Goal: Task Accomplishment & Management: Manage account settings

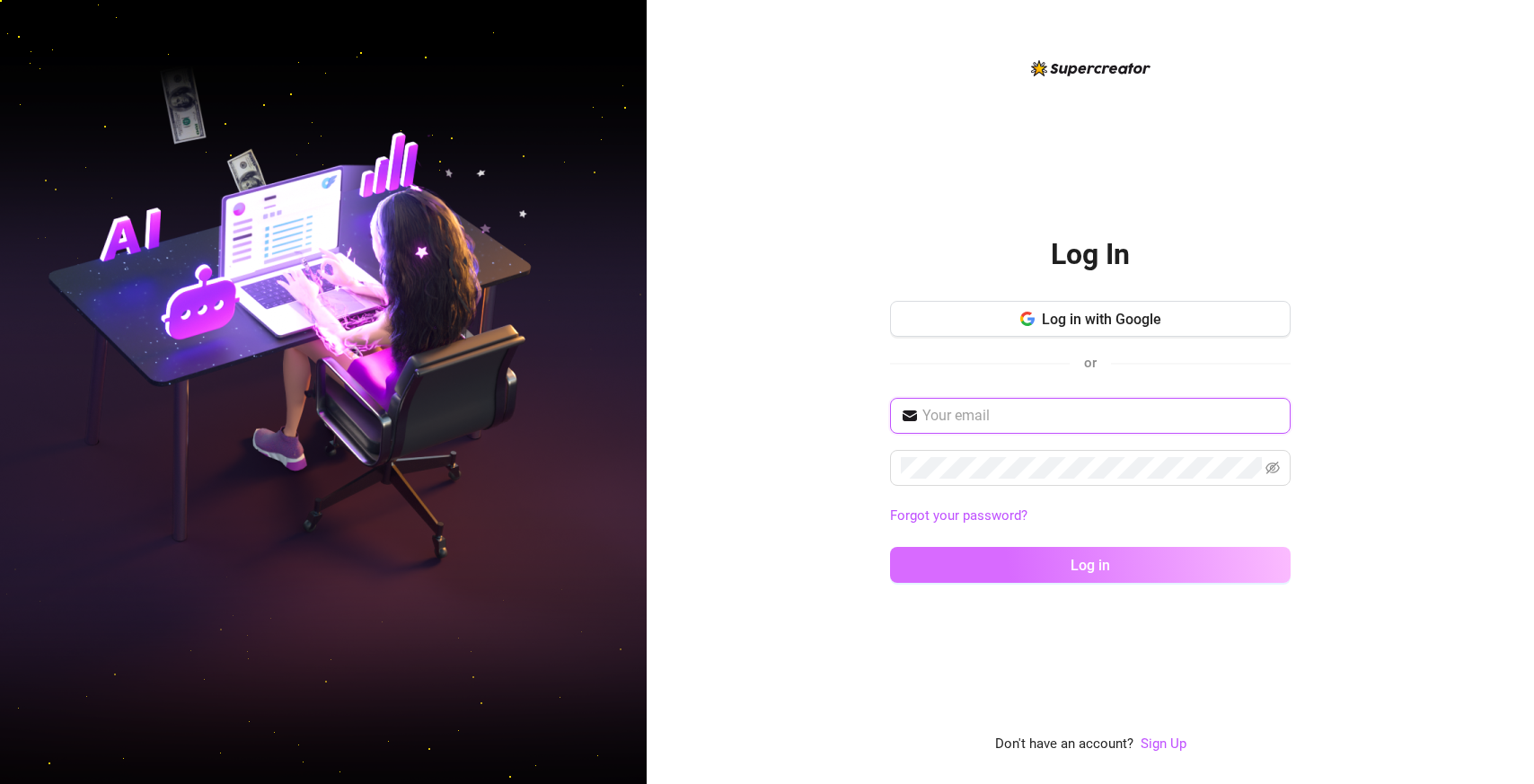
type input "[EMAIL_ADDRESS][DOMAIN_NAME]"
click at [1037, 569] on button "Log in" at bounding box center [1091, 565] width 401 height 36
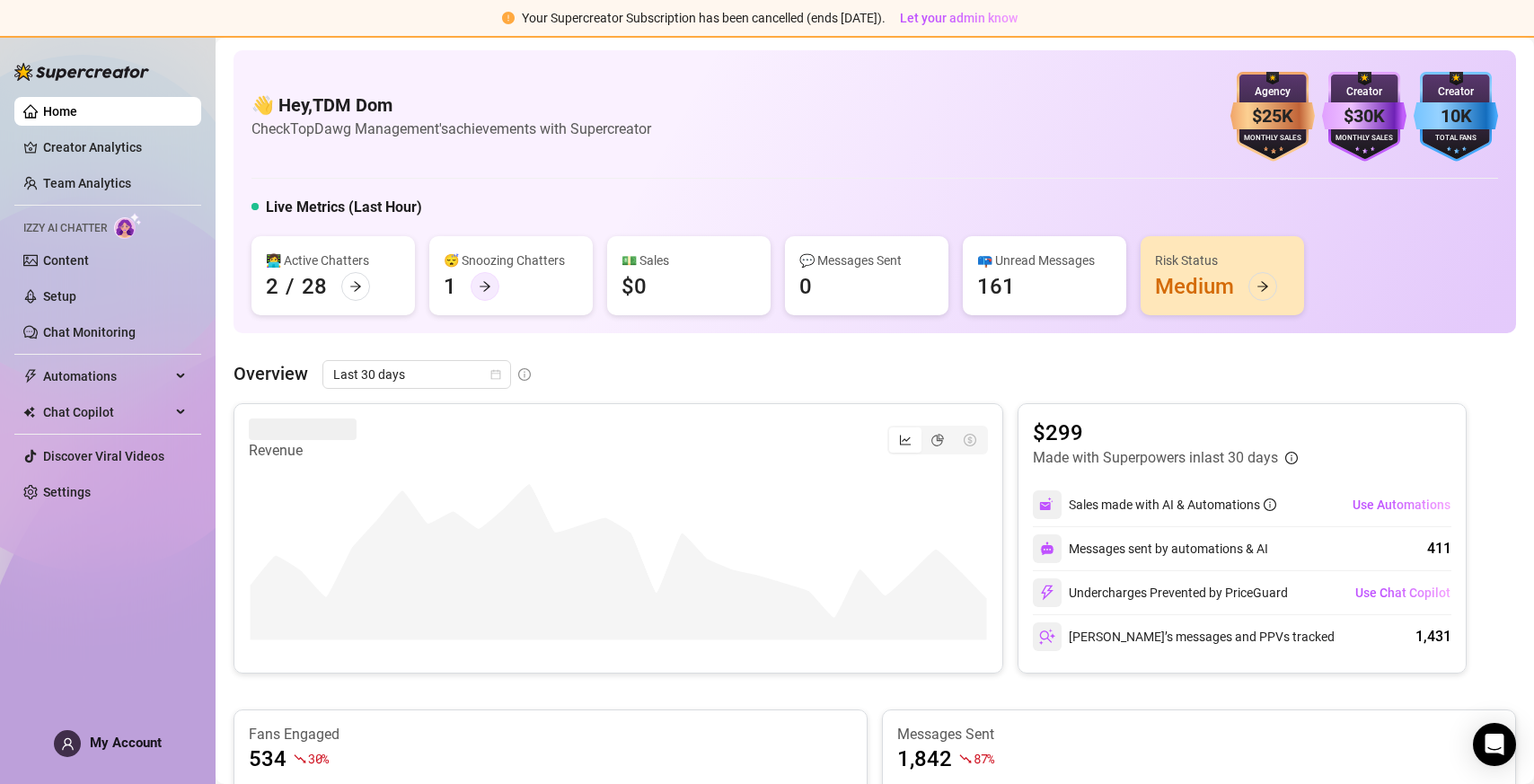
click at [490, 289] on icon "arrow-right" at bounding box center [484, 286] width 12 height 12
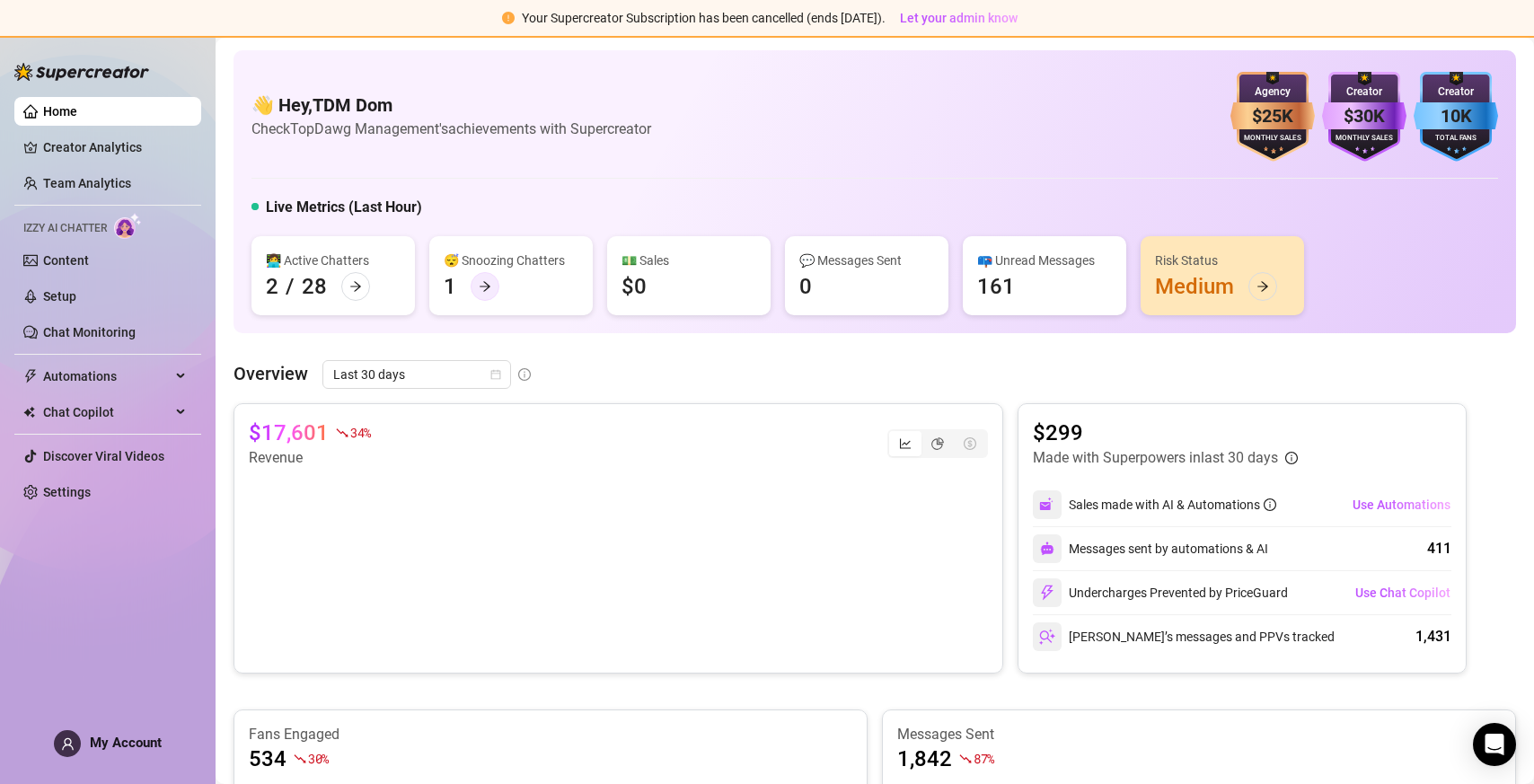
click at [492, 295] on div at bounding box center [485, 287] width 28 height 28
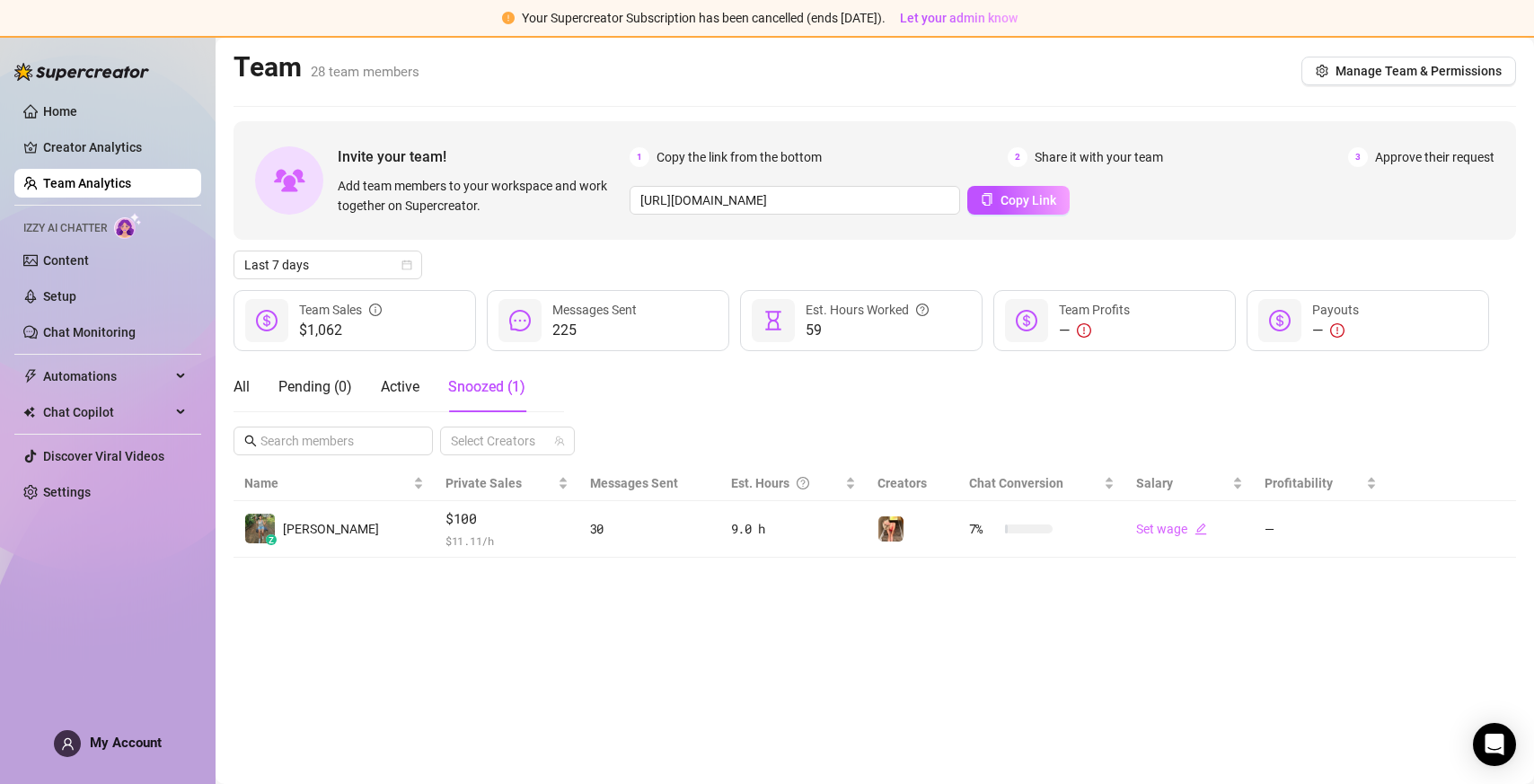
click at [94, 189] on link "Team Analytics" at bounding box center [86, 182] width 88 height 14
click at [1408, 74] on span "Manage Team & Permissions" at bounding box center [1418, 70] width 166 height 14
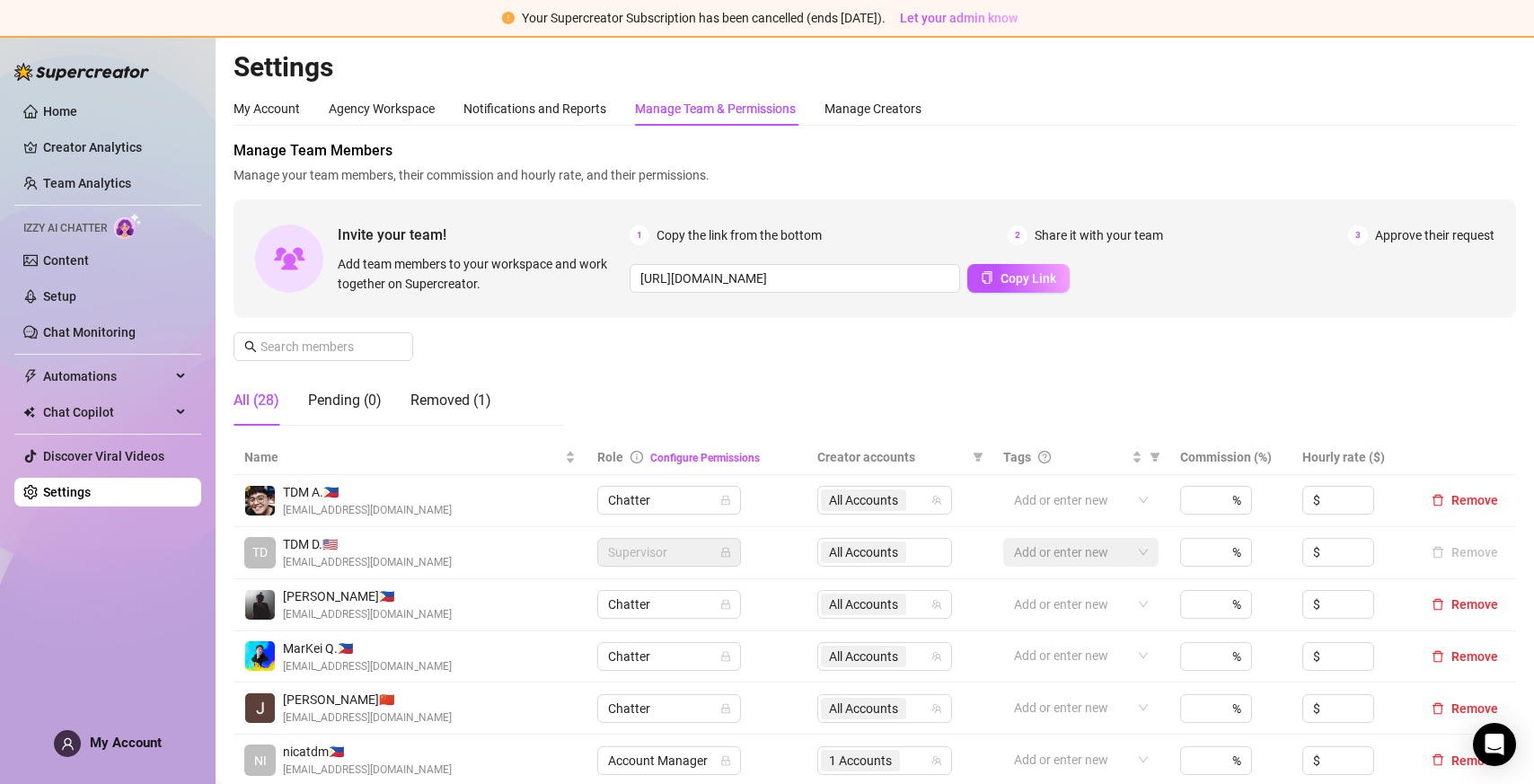
click at [796, 300] on div "Invite your team! Add team members to your workspace and work together on Super…" at bounding box center [874, 258] width 1282 height 119
click at [801, 271] on input "[URL][DOMAIN_NAME]" at bounding box center [795, 278] width 330 height 28
click at [1339, 74] on h2 "Settings" at bounding box center [874, 67] width 1282 height 34
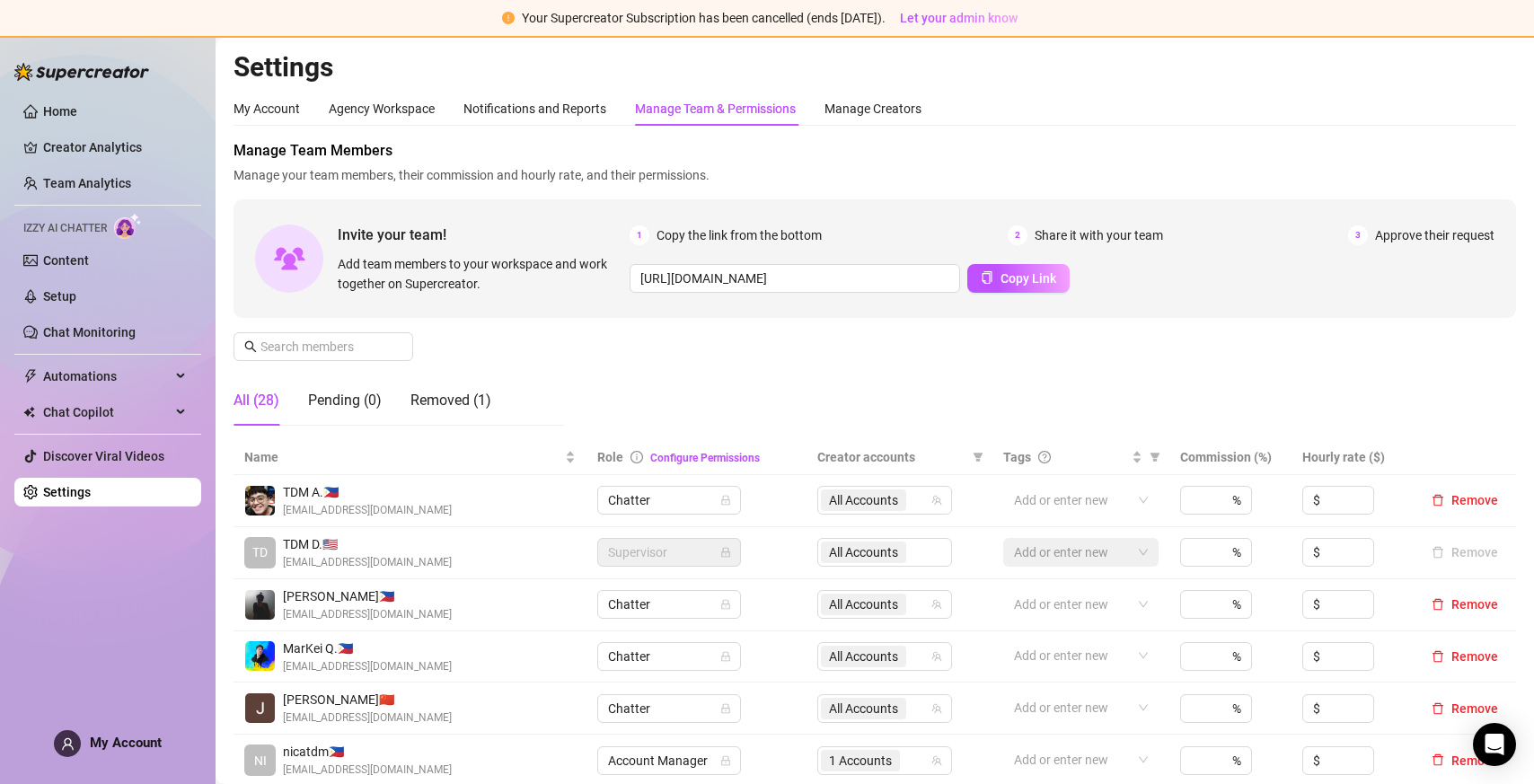
click at [1339, 74] on h2 "Settings" at bounding box center [874, 67] width 1282 height 34
